Goal: Transaction & Acquisition: Book appointment/travel/reservation

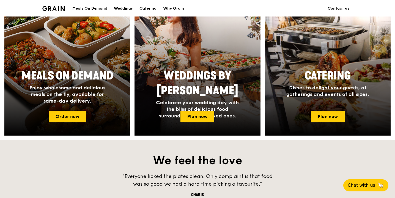
scroll to position [240, 0]
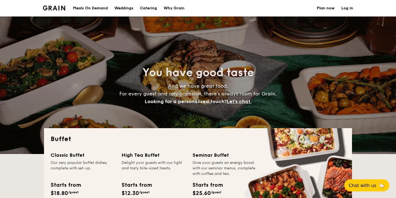
select select
click at [150, 9] on h1 "Catering" at bounding box center [148, 8] width 17 height 16
click at [149, 7] on h1 "Catering" at bounding box center [148, 8] width 17 height 16
click at [153, 9] on h1 "Catering" at bounding box center [148, 8] width 17 height 16
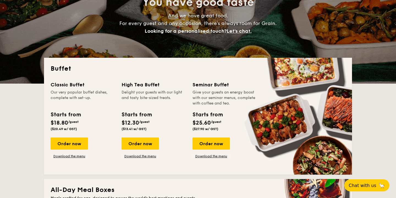
scroll to position [71, 0]
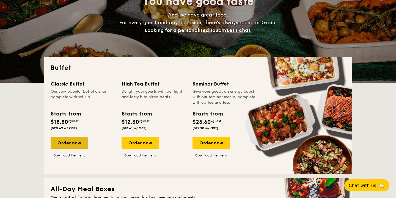
click at [70, 146] on div "Order now" at bounding box center [69, 143] width 37 height 12
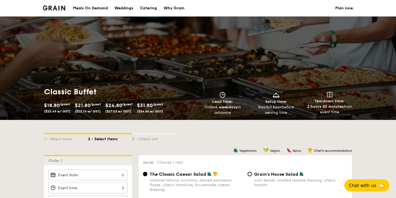
select select
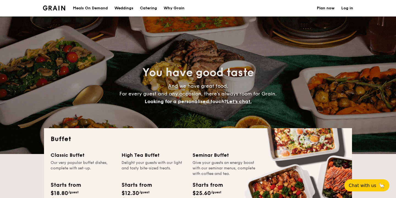
click at [57, 8] on img at bounding box center [54, 7] width 22 height 5
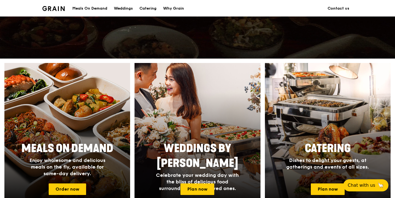
scroll to position [183, 0]
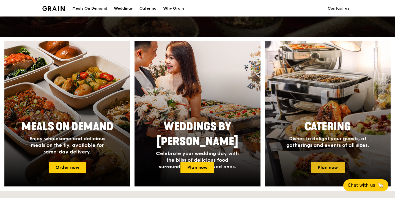
click at [326, 170] on link "Plan now" at bounding box center [328, 168] width 34 height 12
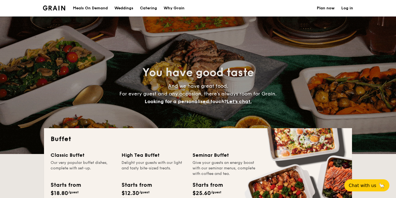
select select
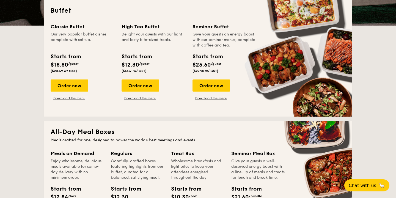
scroll to position [124, 0]
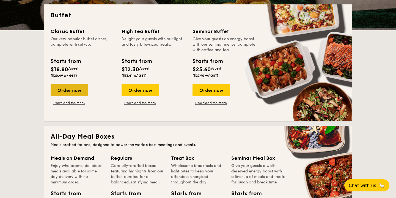
click at [77, 87] on div "Order now" at bounding box center [69, 90] width 37 height 12
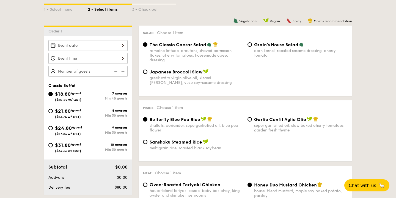
scroll to position [130, 0]
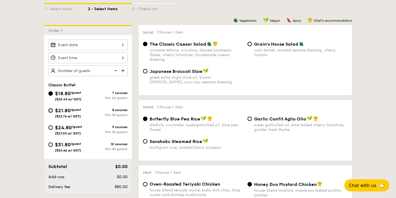
click at [50, 110] on input "$21.80 /guest ($23.76 w/ GST) 8 courses Min 30 guests" at bounding box center [50, 110] width 4 height 4
radio input "true"
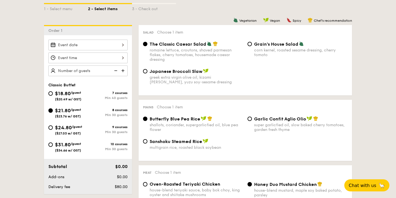
radio input "true"
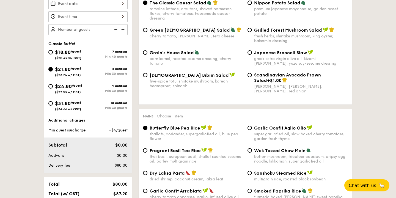
scroll to position [172, 0]
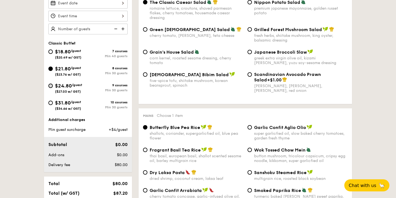
click at [51, 86] on input "$24.80 /guest ($27.03 w/ GST) 9 courses Min 30 guests" at bounding box center [50, 86] width 4 height 4
radio input "true"
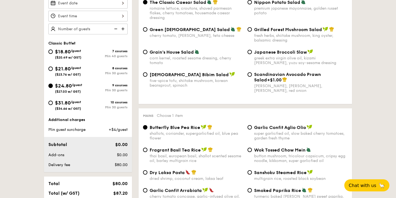
radio input "true"
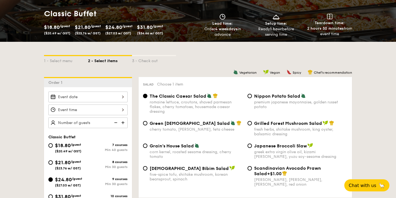
scroll to position [80, 0]
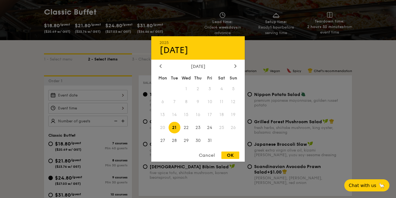
click at [120, 91] on div "2025 Oct 21 October 2025 Mon Tue Wed Thu Fri Sat Sun 1 2 3 4 5 6 7 8 9 10 11 12…" at bounding box center [87, 95] width 79 height 11
click at [238, 65] on div "October 2025" at bounding box center [197, 66] width 93 height 5
click at [235, 65] on icon at bounding box center [235, 65] width 2 height 3
click at [157, 67] on div "November 2025" at bounding box center [197, 66] width 93 height 5
click at [159, 67] on icon at bounding box center [160, 66] width 2 height 4
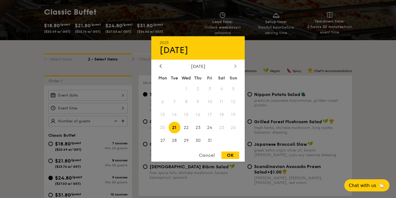
click at [234, 67] on div at bounding box center [235, 66] width 5 height 5
click at [220, 127] on span "22" at bounding box center [221, 127] width 12 height 12
click at [228, 156] on div "OK" at bounding box center [230, 154] width 18 height 7
type input "[DATE]"
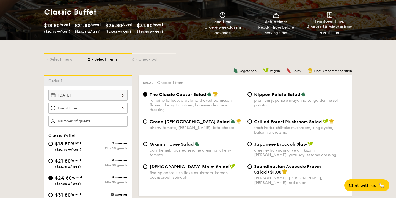
click at [120, 109] on div at bounding box center [87, 108] width 79 height 11
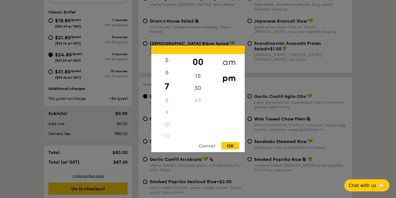
scroll to position [202, 0]
click at [230, 74] on div "pm" at bounding box center [228, 74] width 31 height 16
click at [231, 146] on div "OK" at bounding box center [230, 145] width 18 height 7
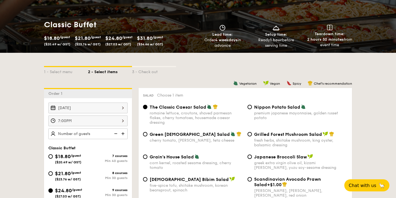
scroll to position [68, 0]
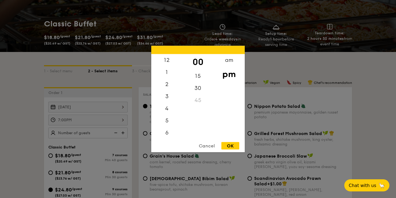
click at [107, 120] on div "7:00PM 12 1 2 3 4 5 6 7 8 9 10 11 00 15 30 45 am pm Cancel OK" at bounding box center [87, 120] width 79 height 11
click at [164, 77] on div "3" at bounding box center [166, 74] width 31 height 16
click at [165, 88] on div "4" at bounding box center [166, 90] width 31 height 16
click at [168, 101] on div "5" at bounding box center [166, 102] width 31 height 16
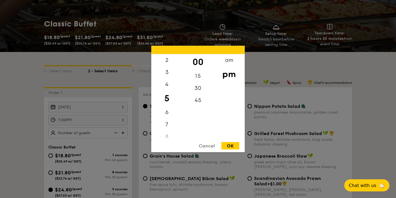
click at [232, 145] on div "OK" at bounding box center [230, 145] width 18 height 7
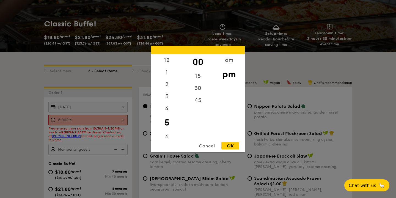
click at [120, 120] on div "5:00PM 12 1 2 3 4 5 6 7 8 9 10 11 00 15 30 45 am pm Cancel OK" at bounding box center [87, 120] width 79 height 11
click at [167, 75] on div "1" at bounding box center [166, 74] width 31 height 16
click at [234, 146] on div "OK" at bounding box center [230, 145] width 18 height 7
type input "1:00PM"
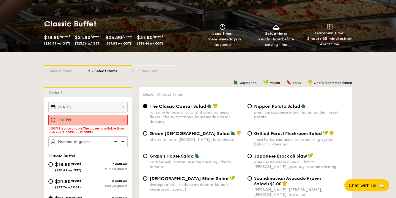
click at [122, 140] on img at bounding box center [123, 141] width 8 height 10
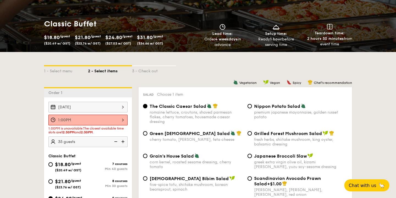
type input "40 guests"
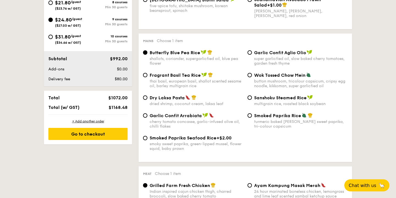
scroll to position [247, 0]
click at [116, 133] on div "Go to checkout" at bounding box center [87, 134] width 79 height 12
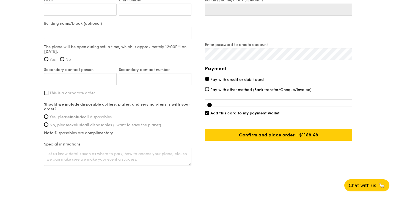
scroll to position [440, 0]
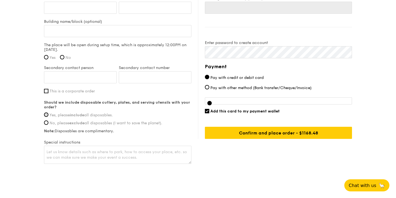
click at [46, 115] on input "Yes, please include all disposables." at bounding box center [46, 114] width 4 height 4
radio input "true"
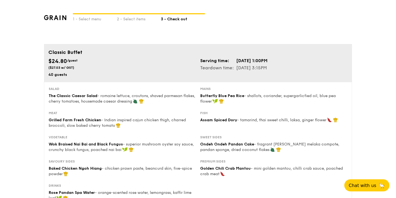
scroll to position [0, 0]
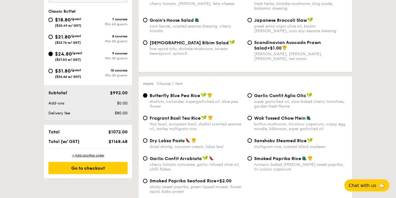
scroll to position [205, 0]
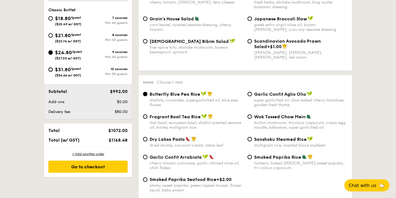
click at [51, 70] on input "$31.80 /guest ($34.66 w/ GST) 10 courses Min 30 guests" at bounding box center [50, 69] width 4 height 4
radio input "true"
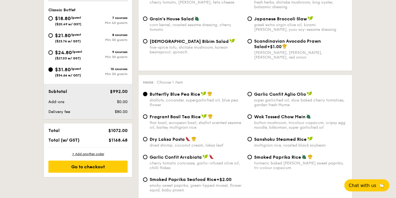
radio input "true"
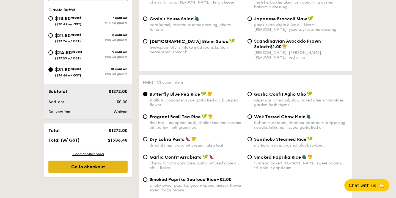
click at [122, 169] on div "Go to checkout" at bounding box center [87, 167] width 79 height 12
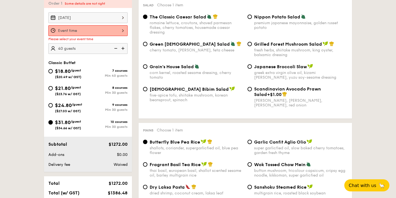
scroll to position [147, 0]
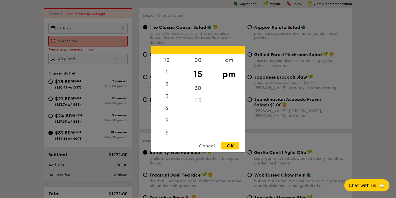
click at [112, 44] on div "12 1 2 3 4 5 6 7 8 9 10 11 00 15 30 45 am pm Cancel OK" at bounding box center [87, 41] width 79 height 11
click at [168, 87] on div "4" at bounding box center [166, 86] width 31 height 16
click at [197, 60] on div "00" at bounding box center [197, 62] width 31 height 16
click at [234, 144] on div "OK" at bounding box center [230, 145] width 18 height 7
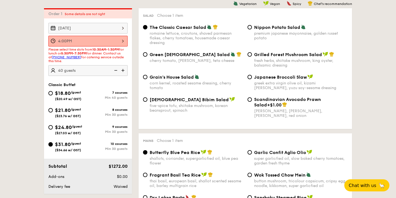
scroll to position [148, 0]
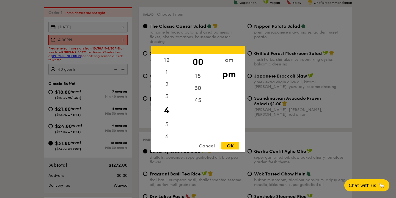
click at [118, 41] on div "4:00PM 12 1 2 3 4 5 6 7 8 9 10 11 00 15 30 45 am pm Cancel OK" at bounding box center [87, 40] width 79 height 11
click at [166, 73] on div "1" at bounding box center [166, 74] width 31 height 16
click at [167, 89] on div "2" at bounding box center [166, 90] width 31 height 16
click at [230, 145] on div "OK" at bounding box center [230, 145] width 18 height 7
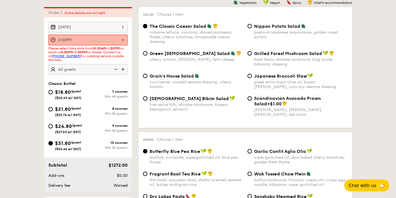
click at [107, 42] on div "2:00PM" at bounding box center [87, 40] width 79 height 11
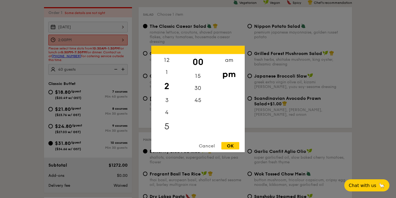
click at [167, 125] on div "5" at bounding box center [166, 126] width 31 height 16
click at [197, 87] on div "30" at bounding box center [197, 90] width 31 height 16
click at [234, 145] on div "OK" at bounding box center [230, 145] width 18 height 7
type input "5:30PM"
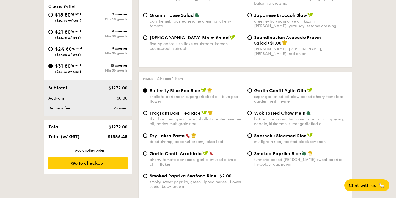
scroll to position [210, 0]
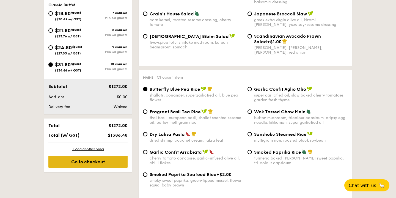
click at [108, 162] on div "Go to checkout" at bounding box center [87, 162] width 79 height 12
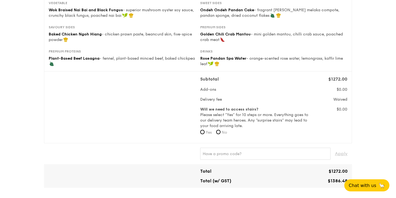
scroll to position [148, 0]
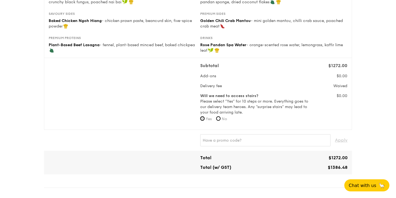
click at [201, 118] on input "Yes" at bounding box center [202, 118] width 4 height 4
radio input "true"
click at [220, 119] on input "No" at bounding box center [218, 118] width 4 height 4
radio input "true"
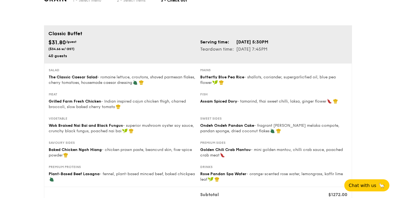
scroll to position [18, 0]
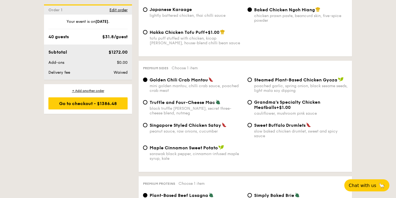
scroll to position [1021, 0]
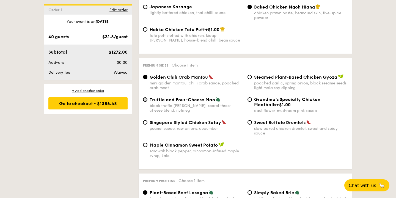
click at [144, 97] on input "Truffle and Four-Cheese Mac black truffle pate, brie, secret three-cheese blend…" at bounding box center [145, 99] width 4 height 4
radio input "true"
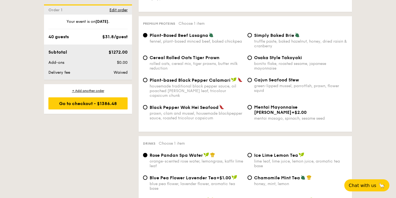
scroll to position [1177, 0]
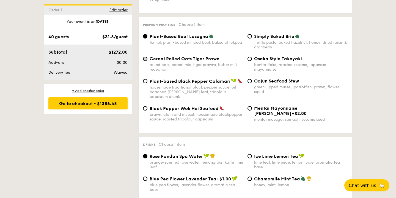
click at [145, 57] on input "Cereal Rolled Oats Tiger Prawn rolled oats, cereal mix, tiger prawns, butter mi…" at bounding box center [145, 59] width 4 height 4
radio input "true"
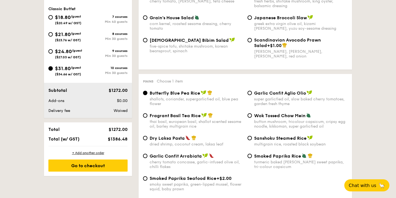
scroll to position [205, 0]
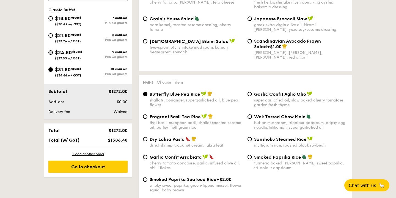
click at [49, 53] on input "$24.80 /guest ($27.03 w/ GST) 9 courses Min 30 guests" at bounding box center [50, 52] width 4 height 4
radio input "true"
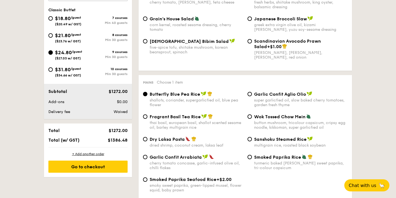
radio input "true"
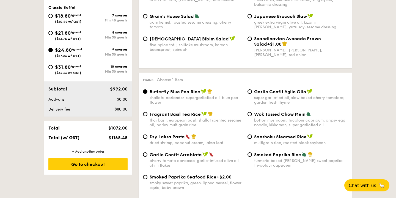
scroll to position [209, 0]
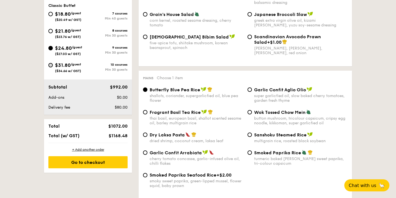
click at [51, 64] on input "$31.80 /guest ($34.66 w/ GST) 10 courses Min 30 guests" at bounding box center [50, 65] width 4 height 4
radio input "true"
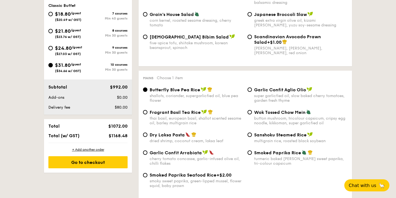
radio input "true"
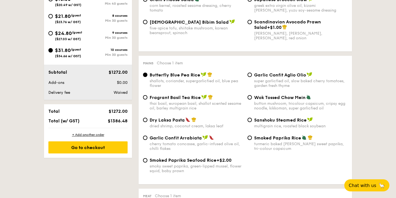
scroll to position [202, 0]
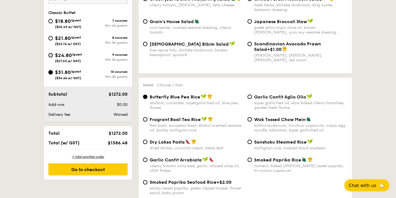
click at [51, 53] on input "$24.80 /guest ($27.03 w/ GST) 9 courses Min 30 guests" at bounding box center [50, 55] width 4 height 4
radio input "true"
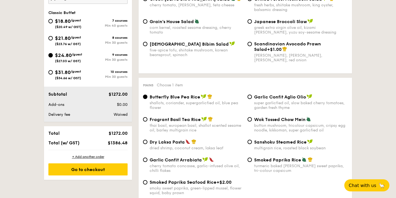
radio input "true"
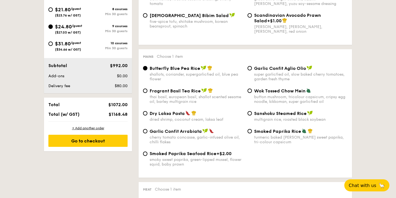
scroll to position [229, 0]
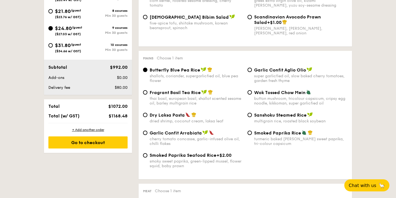
click at [53, 44] on div "$31.80 /guest ($34.66 w/ GST)" at bounding box center [68, 48] width 40 height 12
click at [53, 44] on input "$31.80 /guest ($34.66 w/ GST) 10 courses Min 30 guests" at bounding box center [50, 45] width 4 height 4
radio input "true"
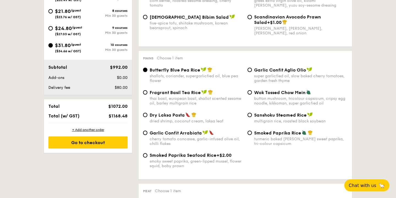
radio input "true"
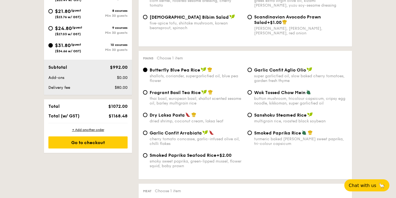
radio input "true"
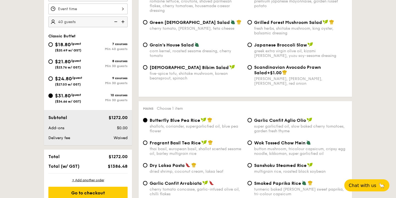
scroll to position [178, 0]
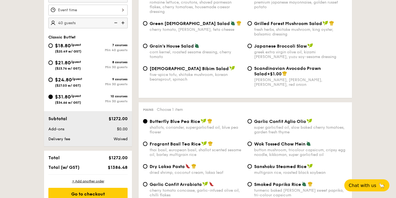
click at [51, 78] on input "$24.80 /guest ($27.03 w/ GST) 9 courses Min 30 guests" at bounding box center [50, 80] width 4 height 4
radio input "true"
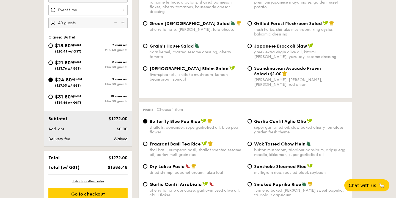
radio input "true"
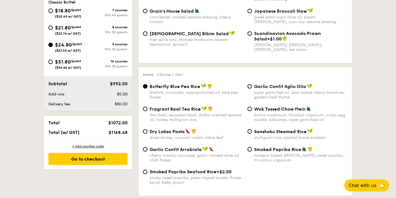
scroll to position [214, 0]
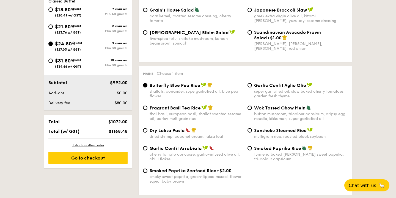
click at [48, 61] on div "$31.80 /guest ($34.66 w/ GST) 10 courses Min 30 guests" at bounding box center [88, 64] width 84 height 15
click at [52, 61] on input "$31.80 /guest ($34.66 w/ GST) 10 courses Min 30 guests" at bounding box center [50, 61] width 4 height 4
radio input "true"
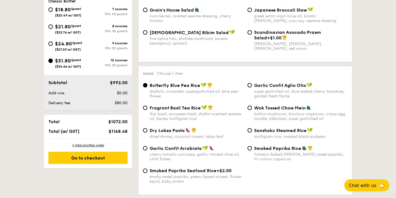
radio input "true"
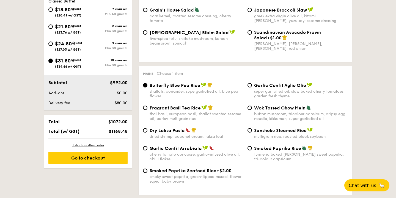
radio input "true"
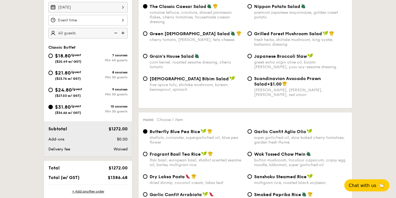
scroll to position [168, 0]
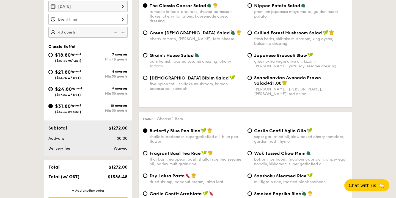
click at [49, 88] on input "$24.80 /guest ($27.03 w/ GST) 9 courses Min 30 guests" at bounding box center [50, 89] width 4 height 4
radio input "true"
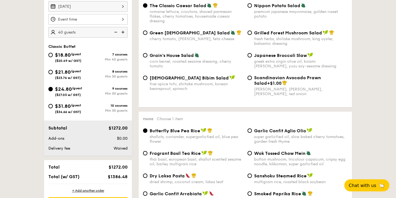
radio input "true"
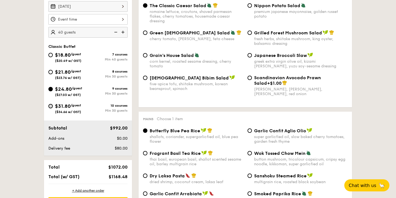
click at [52, 105] on input "$31.80 /guest ($34.66 w/ GST) 10 courses Min 30 guests" at bounding box center [50, 106] width 4 height 4
radio input "true"
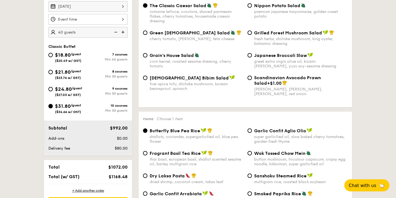
radio input "true"
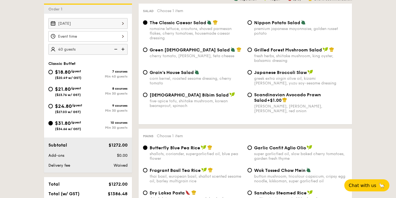
scroll to position [151, 0]
click at [67, 107] on span "$24.80" at bounding box center [63, 106] width 17 height 6
click at [53, 107] on input "$24.80 /guest ($27.03 w/ GST) 9 courses Min 30 guests" at bounding box center [50, 106] width 4 height 4
radio input "true"
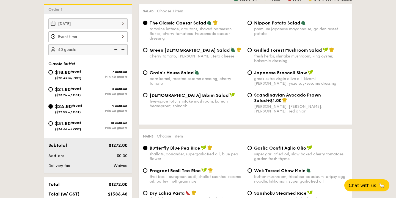
radio input "true"
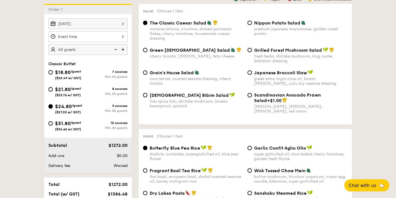
radio input "true"
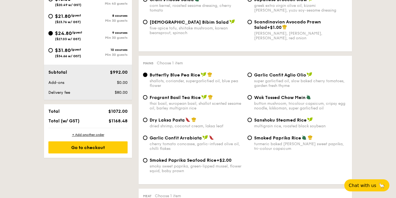
scroll to position [224, 0]
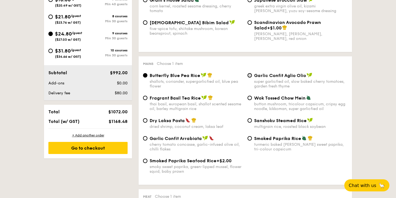
click at [250, 76] on input "Garlic Confit Aglio Olio super garlicfied oil, slow baked cherry tomatoes, gard…" at bounding box center [249, 75] width 4 height 4
radio input "true"
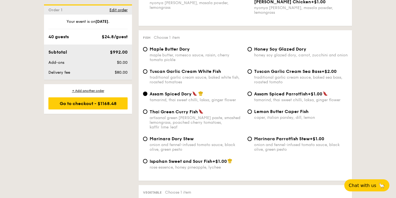
scroll to position [528, 0]
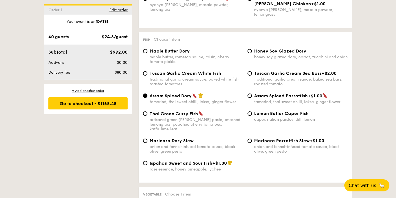
click at [149, 71] on div "Tuscan Garlic Cream White Fish traditional garlic cream sauce, baked white fish…" at bounding box center [193, 79] width 104 height 16
click at [144, 71] on input "Tuscan Garlic Cream White Fish traditional garlic cream sauce, baked white fish…" at bounding box center [145, 73] width 4 height 4
radio input "true"
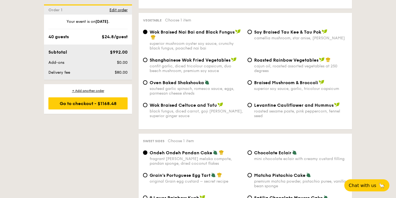
scroll to position [701, 0]
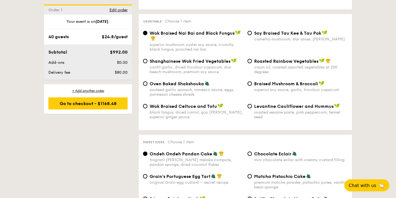
click at [260, 59] on span "Roasted Rainbow Vegetables" at bounding box center [286, 61] width 64 height 5
click at [252, 59] on input "Roasted Rainbow Vegetables cajun oil, roasted assorted vegetables at 250 degrees" at bounding box center [249, 61] width 4 height 4
radio input "true"
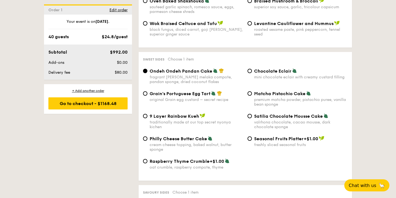
scroll to position [786, 0]
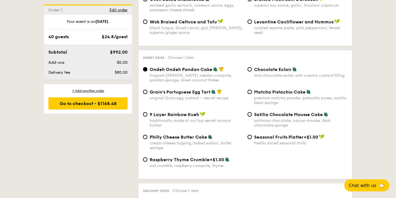
click at [147, 89] on div "Grain's Portuguese Egg Tart original Grain egg custard – secret recipe" at bounding box center [193, 94] width 104 height 11
click at [144, 90] on input "Grain's Portuguese Egg Tart original Grain egg custard – secret recipe" at bounding box center [145, 92] width 4 height 4
radio input "true"
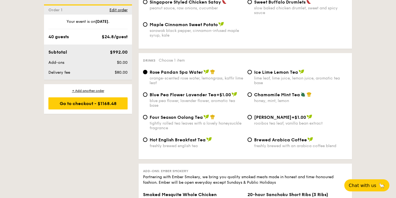
scroll to position [1144, 0]
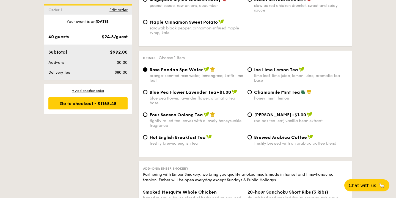
click at [258, 67] on div "Ice Lime Lemon Tea lime leaf, lime juice, lemon juice, aromatic tea base" at bounding box center [300, 75] width 93 height 16
click at [252, 67] on input "Ice Lime Lemon Tea lime leaf, lime juice, lemon juice, aromatic tea base" at bounding box center [249, 69] width 4 height 4
radio input "true"
click at [263, 90] on span "Chamomile Mint Tea" at bounding box center [277, 92] width 46 height 5
click at [252, 90] on input "Chamomile Mint Tea honey, mint, lemon" at bounding box center [249, 92] width 4 height 4
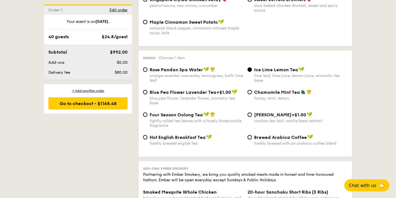
radio input "true"
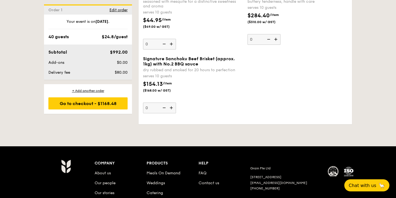
scroll to position [1349, 0]
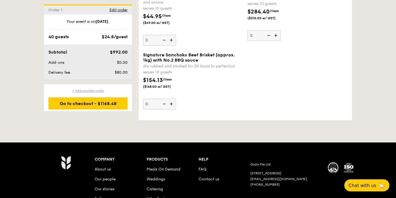
click at [97, 90] on div "+ Add another order" at bounding box center [87, 91] width 79 height 4
radio input "true"
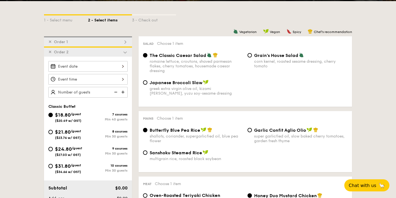
scroll to position [120, 0]
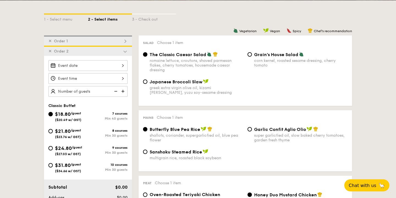
click at [126, 49] on img at bounding box center [125, 51] width 5 height 5
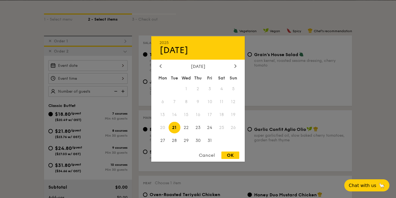
click at [119, 67] on div "2025 Oct 21 October 2025 Mon Tue Wed Thu Fri Sat Sun 1 2 3 4 5 6 7 8 9 10 11 12…" at bounding box center [87, 65] width 79 height 11
click at [236, 68] on div at bounding box center [235, 66] width 5 height 5
click at [222, 127] on span "22" at bounding box center [221, 127] width 12 height 12
click at [104, 79] on div at bounding box center [198, 99] width 396 height 198
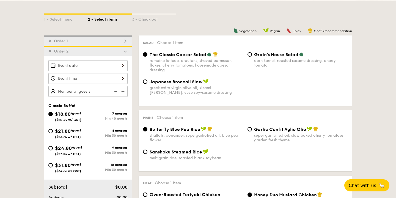
click at [121, 67] on div at bounding box center [87, 65] width 79 height 11
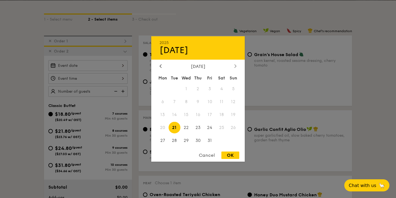
click at [234, 65] on div at bounding box center [235, 66] width 5 height 5
click at [219, 129] on span "22" at bounding box center [221, 127] width 12 height 12
click at [227, 154] on div "OK" at bounding box center [230, 154] width 18 height 7
type input "[DATE]"
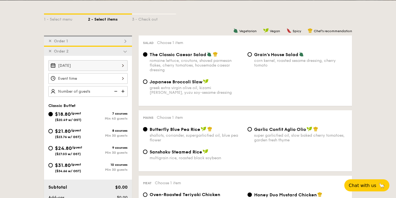
click at [93, 77] on div at bounding box center [87, 78] width 79 height 11
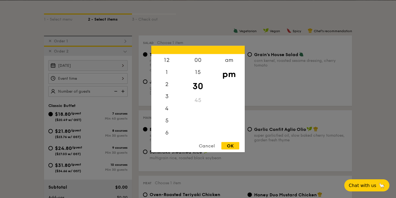
scroll to position [24, 0]
click at [168, 97] on div "5" at bounding box center [166, 98] width 31 height 16
click at [231, 146] on div "OK" at bounding box center [230, 145] width 18 height 7
type input "5:30PM"
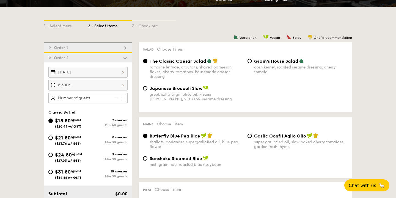
scroll to position [115, 0]
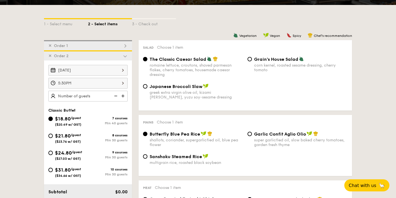
click at [125, 55] on img at bounding box center [125, 56] width 5 height 5
click at [52, 54] on span "Order 2" at bounding box center [61, 56] width 19 height 5
click at [49, 56] on span "✕" at bounding box center [49, 56] width 3 height 5
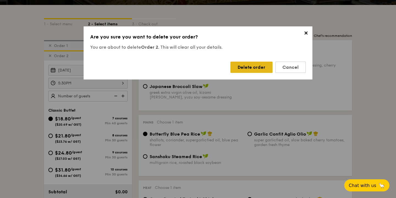
click at [255, 70] on div "Delete order" at bounding box center [251, 67] width 42 height 11
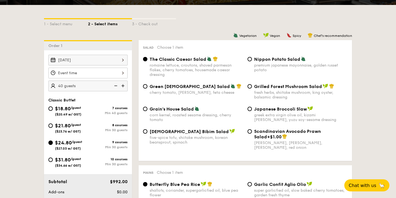
radio input "false"
radio input "true"
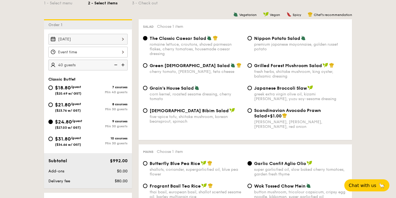
scroll to position [126, 0]
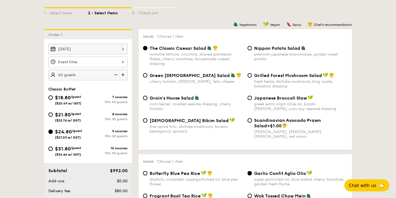
click at [123, 74] on img at bounding box center [123, 75] width 8 height 10
click at [115, 74] on img at bounding box center [115, 75] width 8 height 10
click at [124, 74] on img at bounding box center [123, 75] width 8 height 10
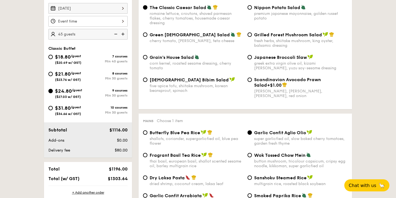
scroll to position [167, 0]
click at [115, 33] on img at bounding box center [115, 34] width 8 height 10
type input "40 guests"
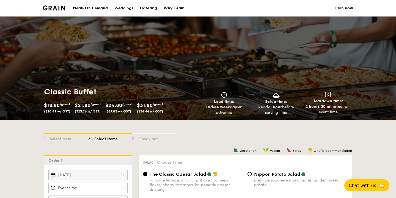
scroll to position [0, 0]
click at [342, 7] on link "Plan now" at bounding box center [344, 8] width 18 height 16
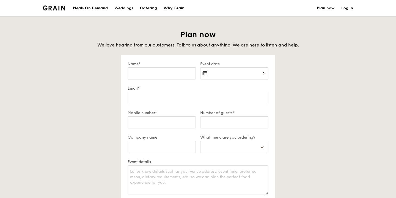
select select
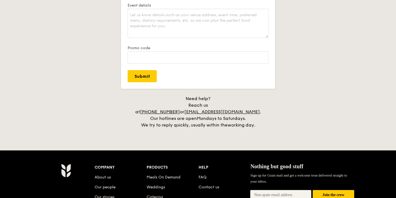
scroll to position [203, 0]
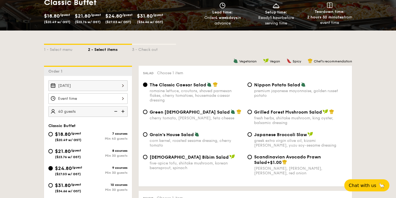
scroll to position [93, 0]
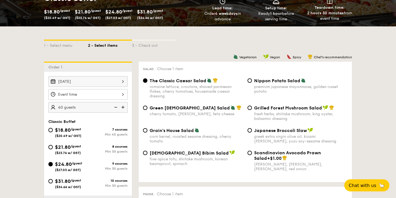
click at [123, 95] on div "12 1 2 3 4 5 6 7 8 9 10 11 00 15 30 45 am pm Cancel OK" at bounding box center [87, 94] width 79 height 11
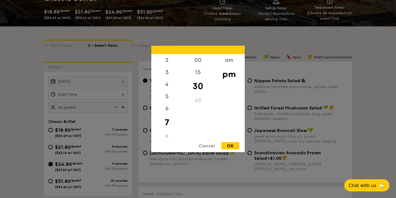
click at [236, 150] on div "Cancel OK" at bounding box center [197, 147] width 93 height 10
click at [234, 147] on div "OK" at bounding box center [230, 145] width 18 height 7
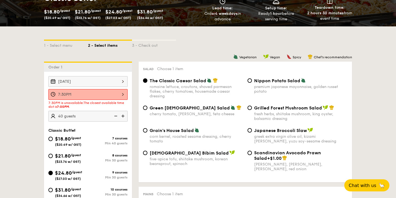
click at [81, 94] on div "7:30PM" at bounding box center [87, 94] width 79 height 11
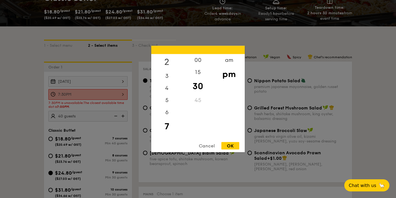
click at [166, 63] on div "2" at bounding box center [166, 62] width 31 height 16
click at [231, 147] on div "OK" at bounding box center [230, 145] width 18 height 7
type input "2:30PM"
